Goal: Task Accomplishment & Management: Manage account settings

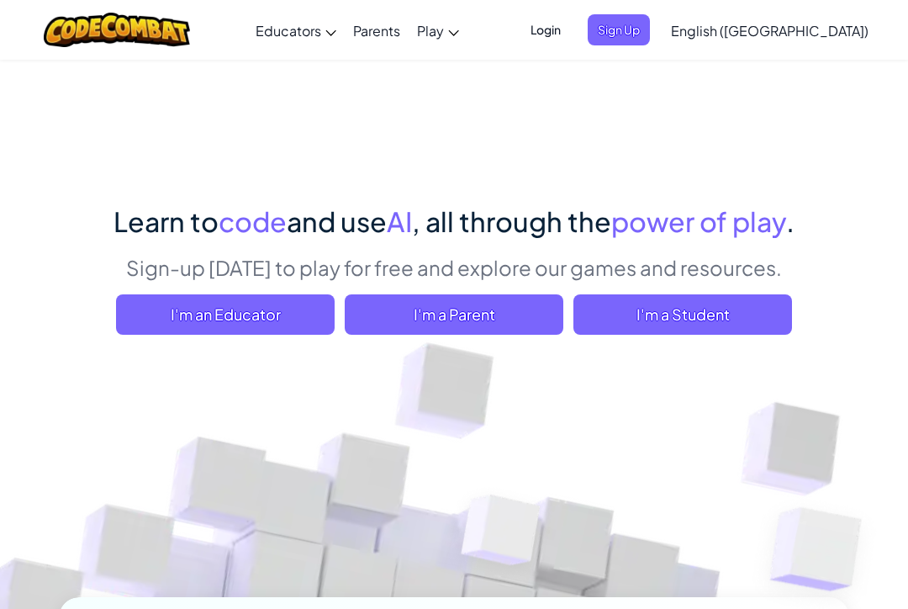
click at [571, 25] on span "Login" at bounding box center [545, 29] width 50 height 31
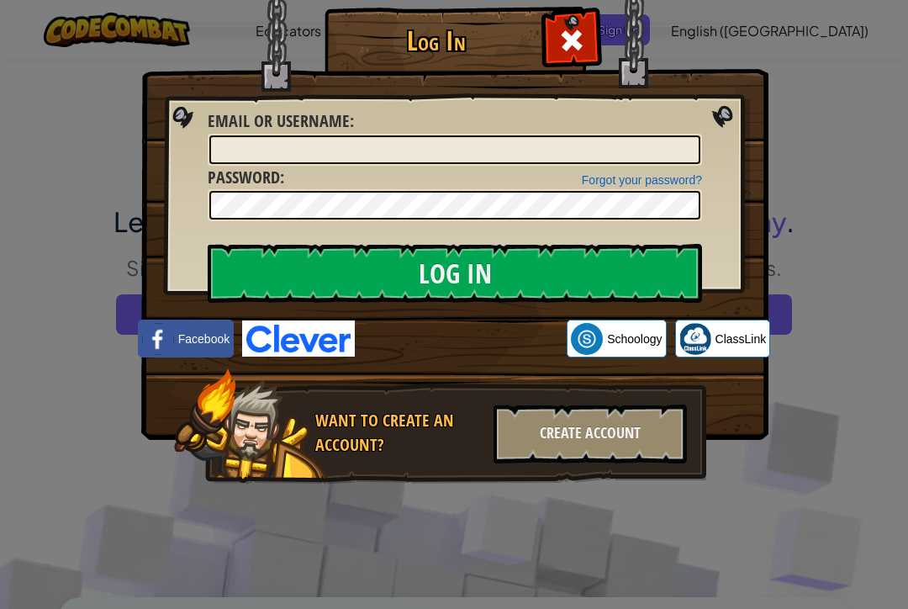
click at [469, 131] on div "Email or Username :" at bounding box center [455, 137] width 494 height 56
click at [464, 138] on input "Email or Username :" at bounding box center [454, 149] width 491 height 29
click at [479, 145] on input "Email or Username :" at bounding box center [454, 149] width 491 height 29
type input "MuhsinAbdalla"
click at [455, 273] on input "Log In" at bounding box center [455, 273] width 494 height 59
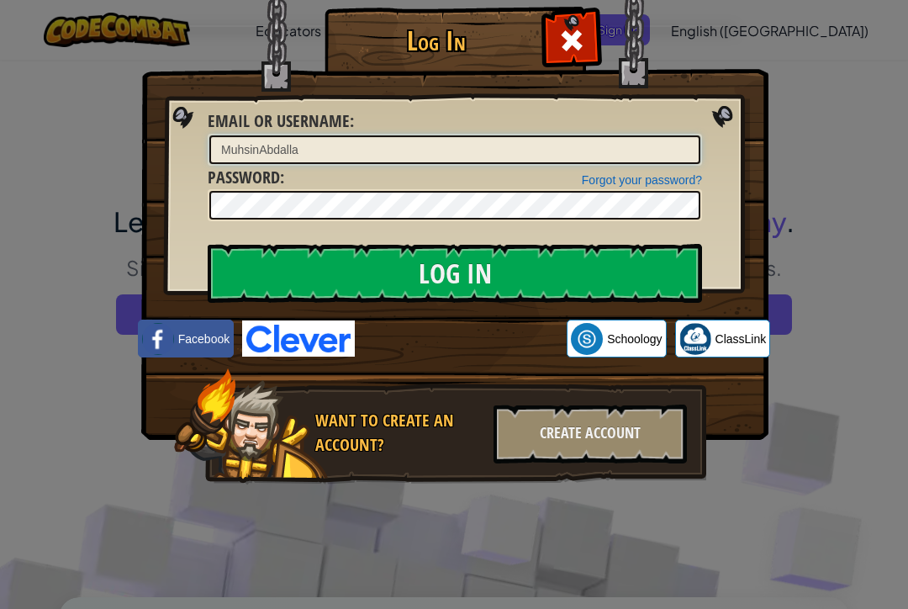
click at [455, 273] on input "Log In" at bounding box center [455, 273] width 494 height 59
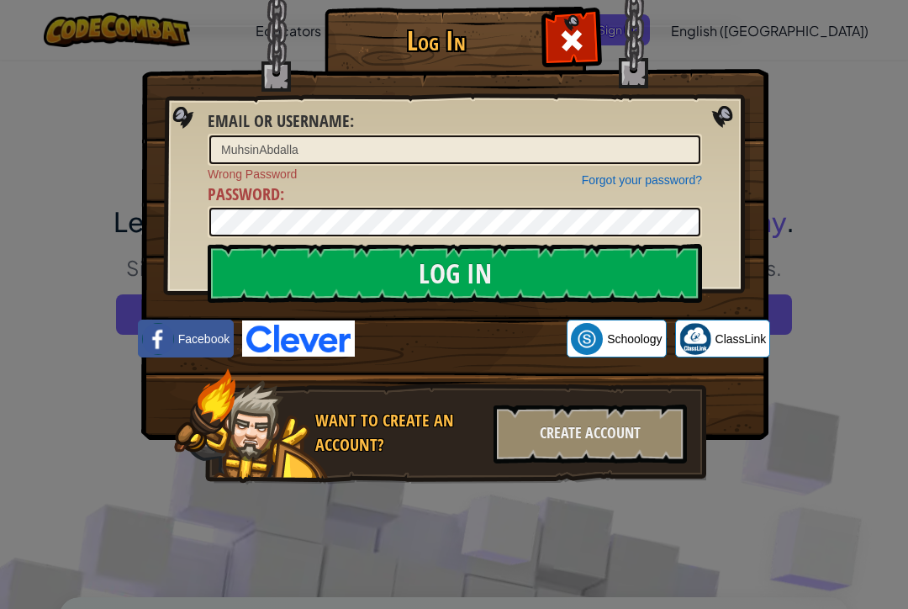
click at [631, 247] on input "Log In" at bounding box center [455, 273] width 494 height 59
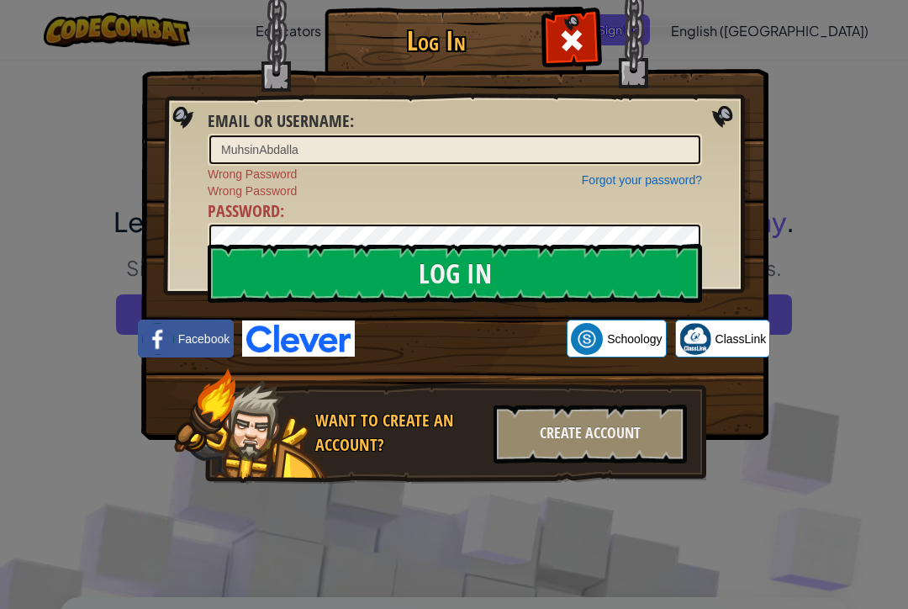
click at [623, 269] on input "Log In" at bounding box center [455, 273] width 494 height 59
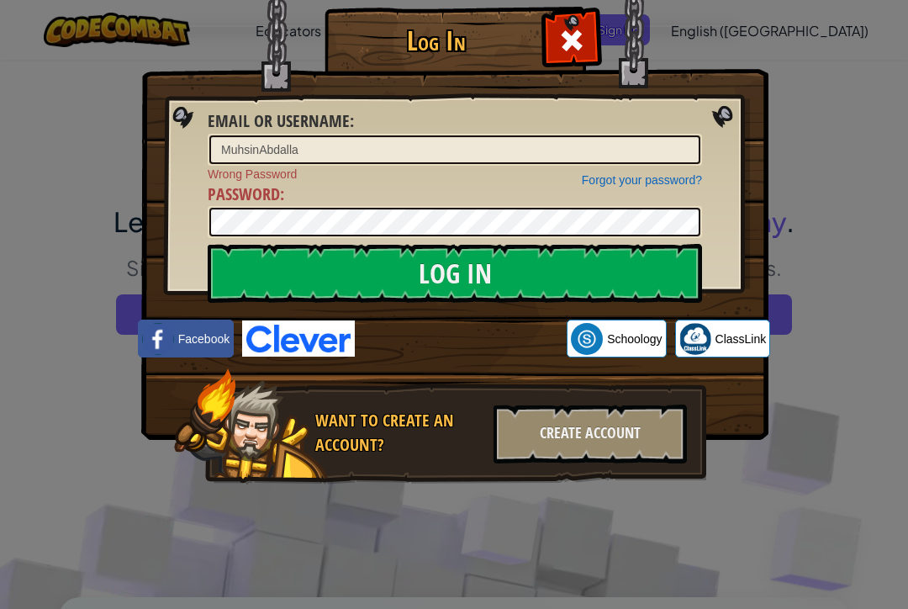
click at [619, 270] on input "Log In" at bounding box center [455, 273] width 494 height 59
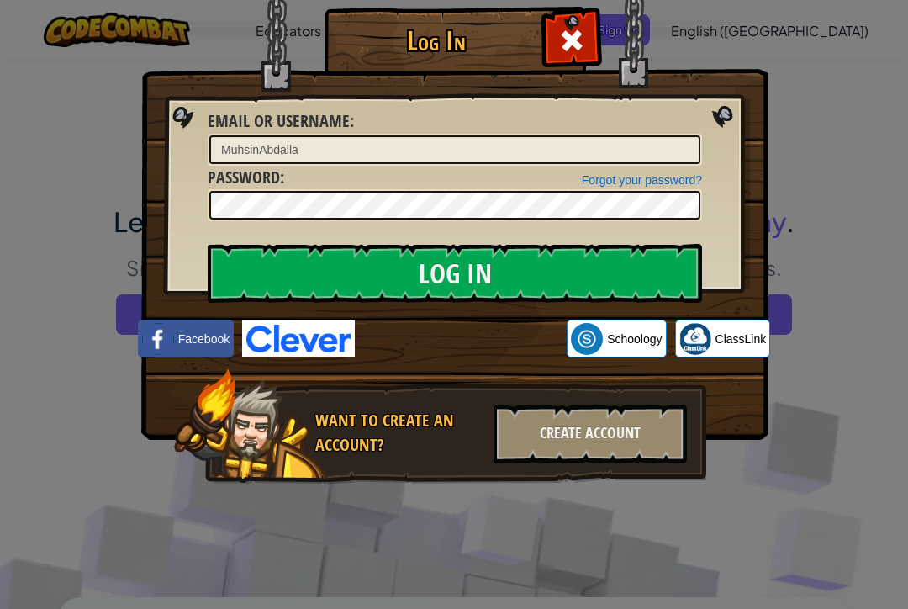
click at [619, 263] on input "Log In" at bounding box center [455, 273] width 494 height 59
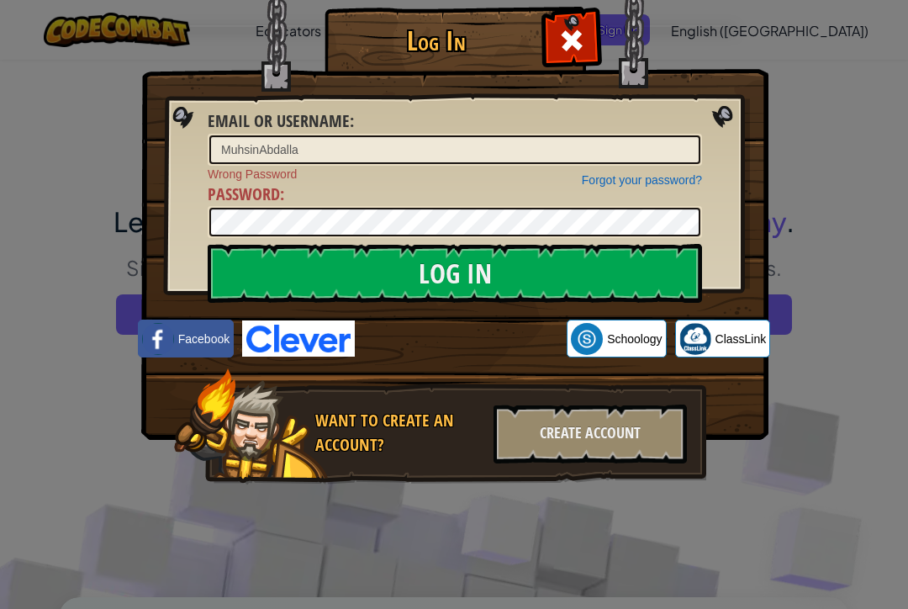
click at [619, 269] on input "Log In" at bounding box center [455, 273] width 494 height 59
click at [832, 223] on div "Log In Email or Username : MuhsinAbdalla Forgot your password? Wrong Password P…" at bounding box center [454, 304] width 908 height 609
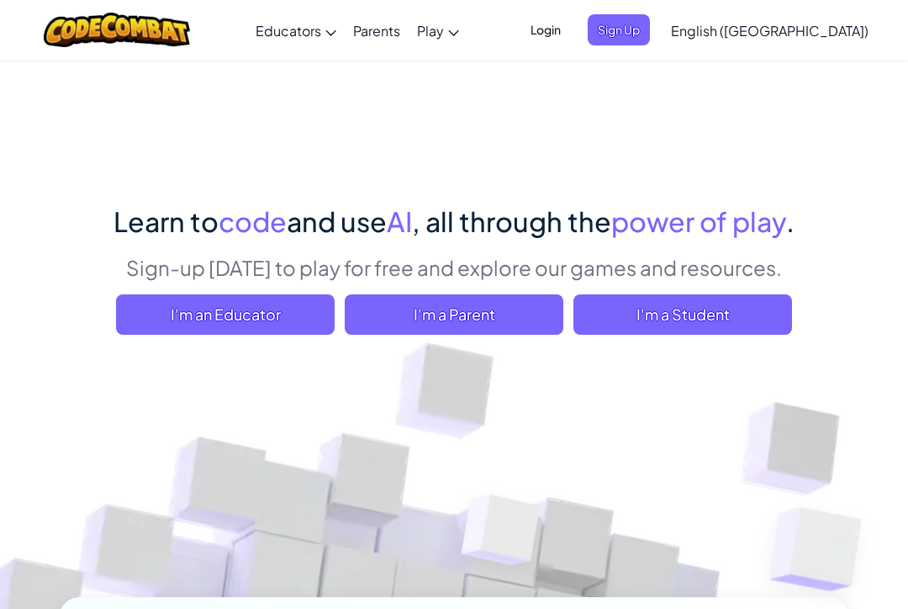
click at [650, 28] on span "Sign Up" at bounding box center [619, 29] width 62 height 31
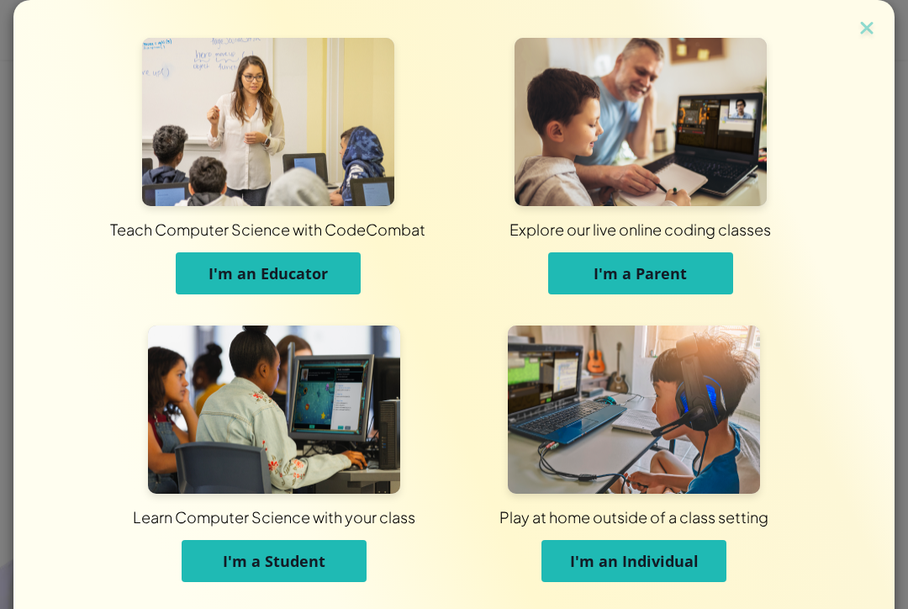
click at [289, 576] on button "I'm a Student" at bounding box center [274, 561] width 185 height 42
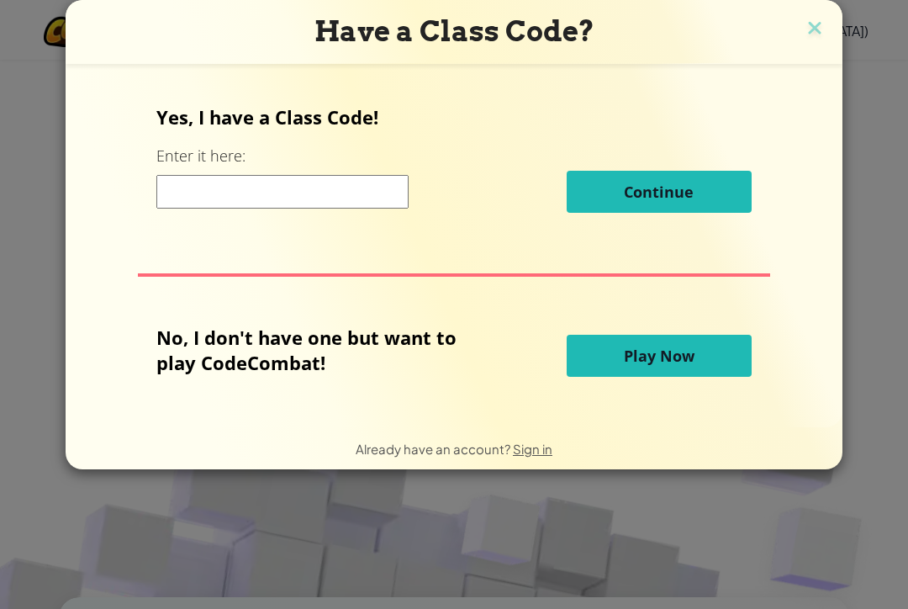
click at [369, 184] on input at bounding box center [282, 192] width 252 height 34
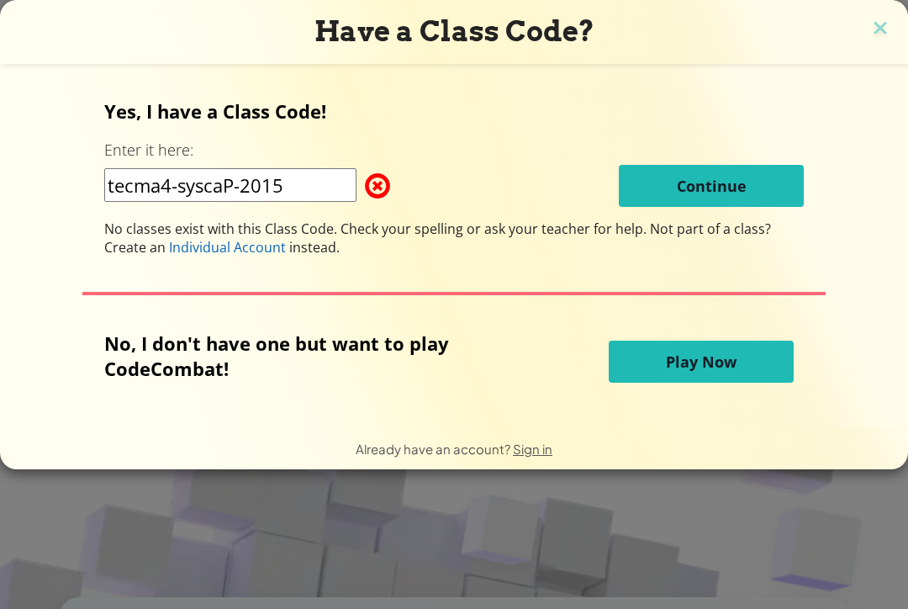
click at [302, 172] on input "tecma4-syscaP-2015" at bounding box center [230, 185] width 252 height 34
click at [298, 185] on input "tecma4-syscaP-2015" at bounding box center [230, 185] width 252 height 34
type input "t"
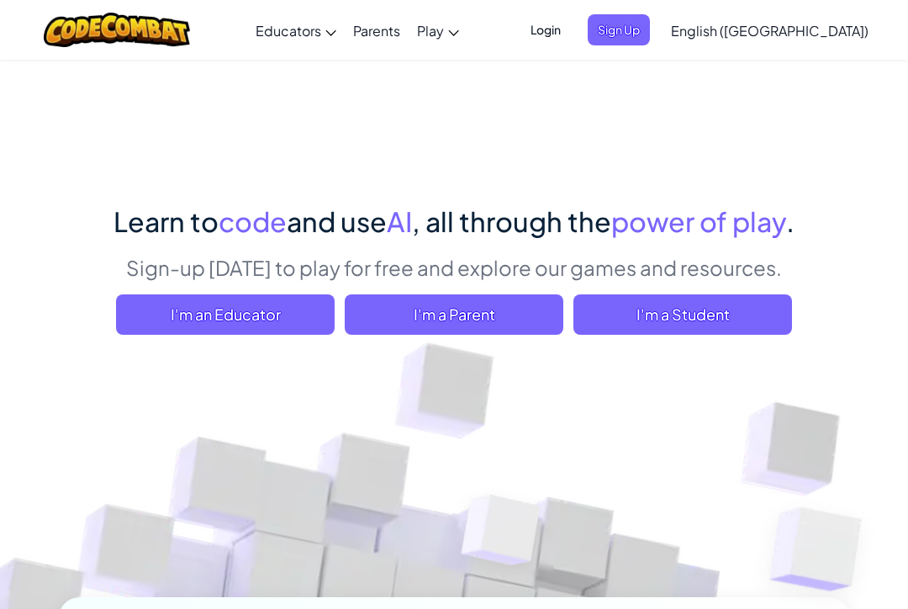
click at [571, 22] on span "Login" at bounding box center [545, 29] width 50 height 31
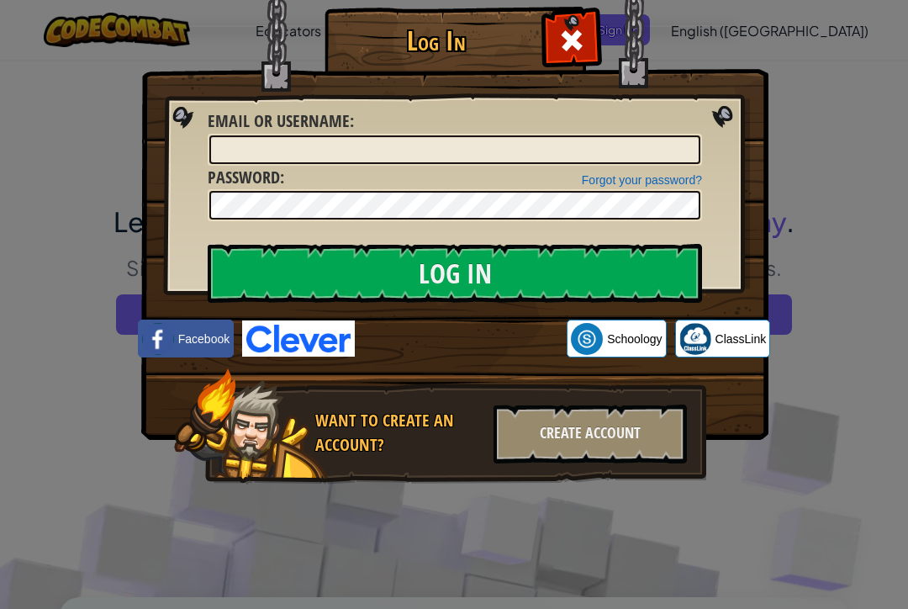
click at [560, 129] on div "Email or Username :" at bounding box center [455, 137] width 494 height 56
click at [572, 160] on input "Email or Username :" at bounding box center [454, 149] width 491 height 29
type input "MuhsinAbdalla"
click at [609, 266] on input "Log In" at bounding box center [455, 273] width 494 height 59
click at [623, 250] on input "Log In" at bounding box center [455, 273] width 494 height 59
